Goal: Task Accomplishment & Management: Manage account settings

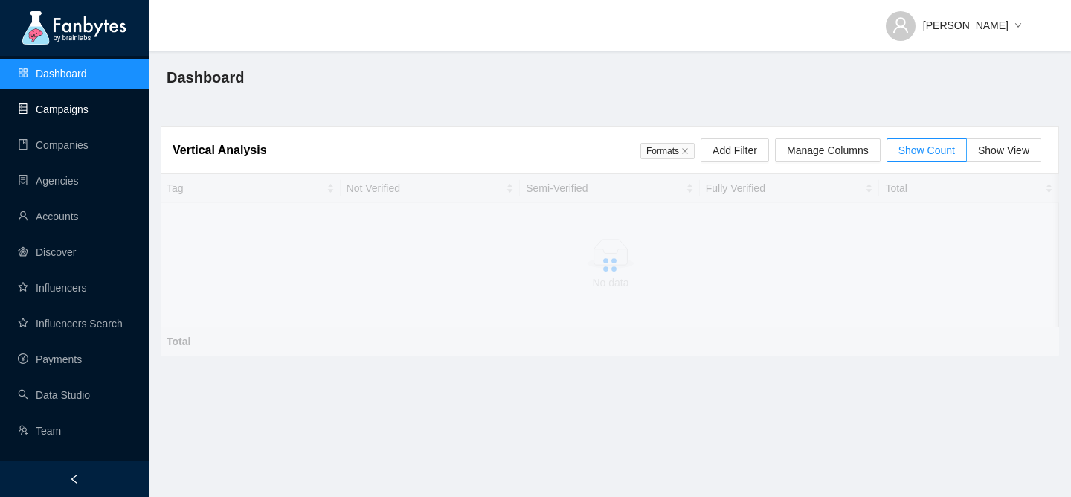
click at [89, 112] on link "Campaigns" at bounding box center [53, 109] width 71 height 12
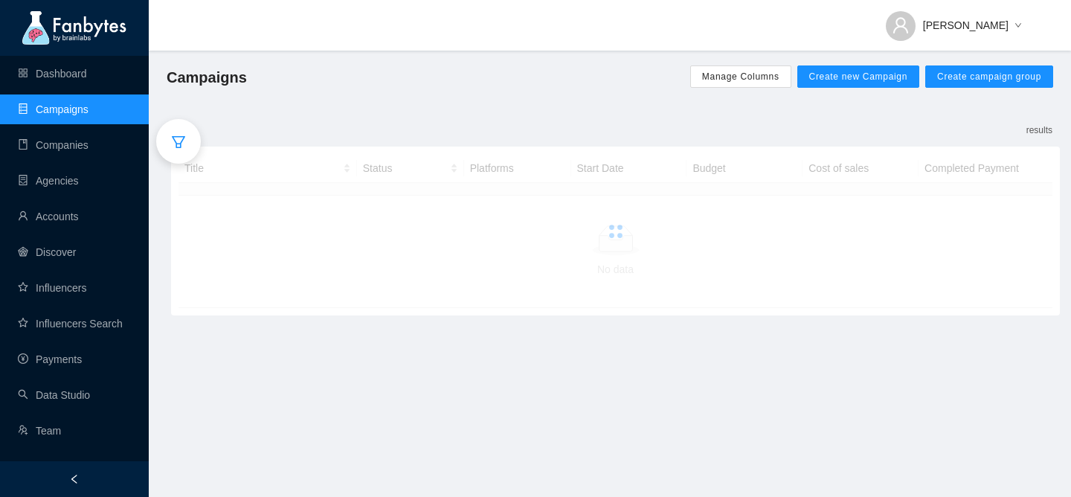
click at [176, 141] on icon "filter" at bounding box center [178, 142] width 15 height 15
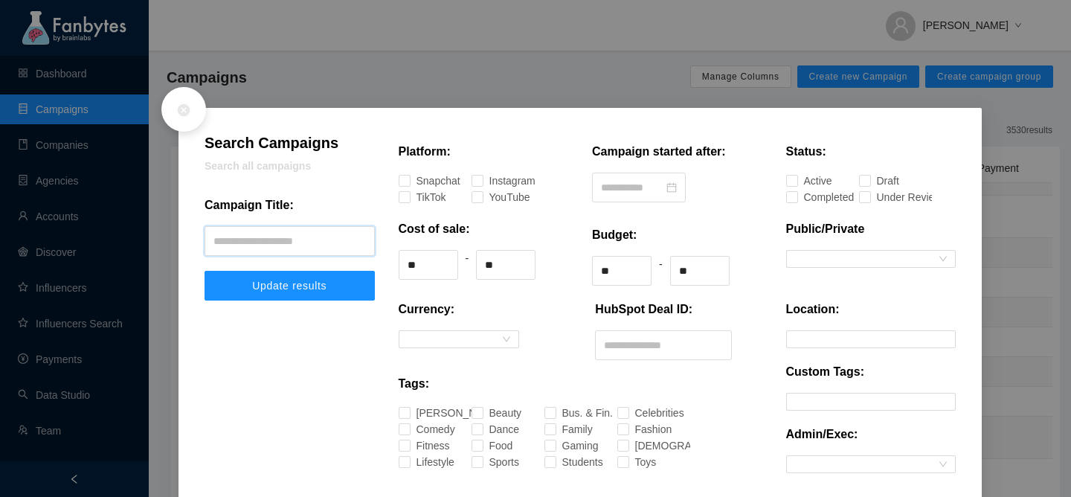
click at [242, 237] on input "text" at bounding box center [290, 241] width 170 height 30
type input "**********"
click at [205, 271] on button "Update results" at bounding box center [290, 286] width 170 height 30
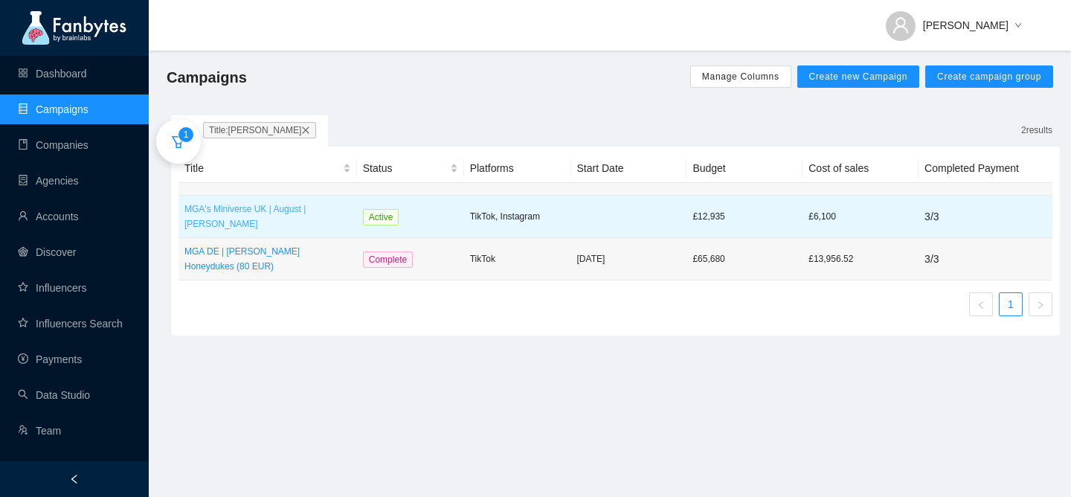
click at [263, 223] on p "MGA's Miniverse UK | August | [PERSON_NAME]" at bounding box center [267, 217] width 167 height 30
